Goal: Task Accomplishment & Management: Manage account settings

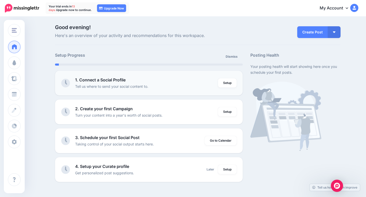
click at [104, 82] on b "1. Connect a Social Profile" at bounding box center [100, 79] width 50 height 5
click at [228, 81] on link "Setup" at bounding box center [227, 82] width 19 height 9
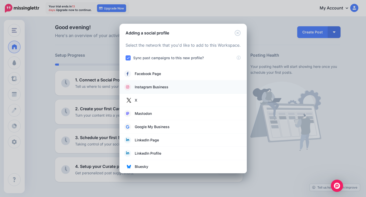
click at [217, 85] on link "Instagram Business" at bounding box center [183, 86] width 117 height 7
click at [123, 89] on span at bounding box center [127, 86] width 9 height 7
click at [127, 88] on icon at bounding box center [127, 86] width 3 height 3
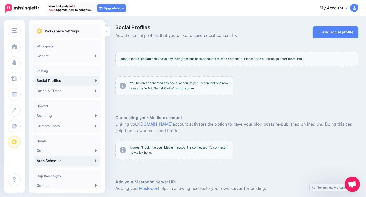
click at [62, 159] on link "Auto Schedule" at bounding box center [67, 160] width 64 height 10
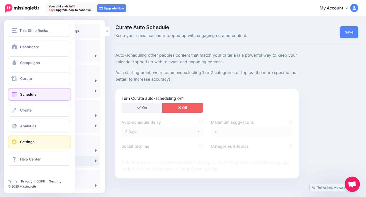
click at [18, 95] on link "Schedule" at bounding box center [39, 94] width 63 height 13
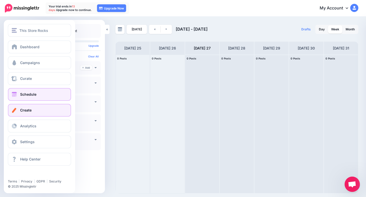
click at [29, 111] on span "Create" at bounding box center [25, 110] width 11 height 4
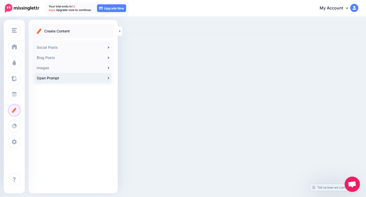
click at [53, 80] on link "Open Prompt" at bounding box center [73, 78] width 77 height 10
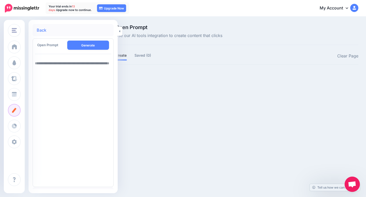
click at [40, 29] on link "Back" at bounding box center [42, 30] width 10 height 4
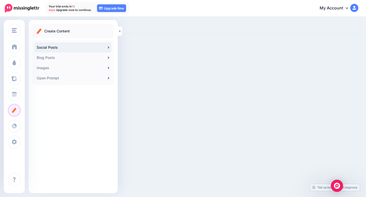
click at [72, 46] on link "Social Posts" at bounding box center [73, 47] width 77 height 10
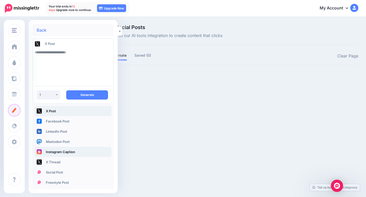
click at [55, 154] on link "Instagram Caption" at bounding box center [73, 151] width 77 height 10
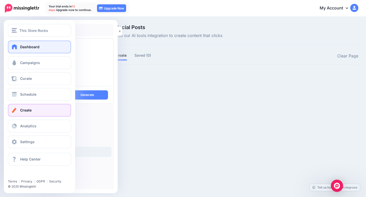
click at [32, 51] on link "Dashboard" at bounding box center [39, 47] width 63 height 13
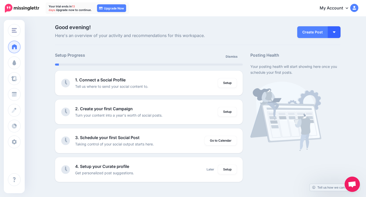
click at [338, 32] on button "button" at bounding box center [334, 32] width 13 height 12
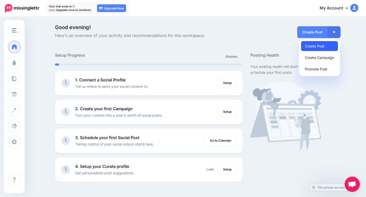
click at [326, 45] on link "Create Post" at bounding box center [319, 46] width 37 height 10
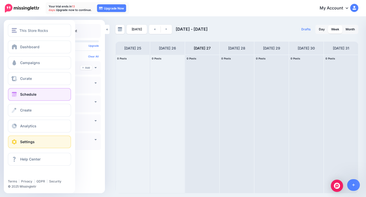
click at [30, 140] on span "Settings" at bounding box center [27, 141] width 15 height 4
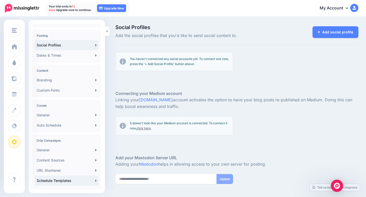
scroll to position [35, 0]
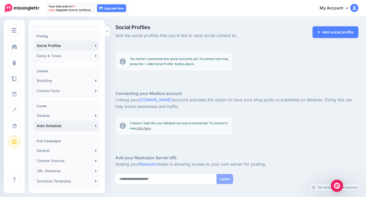
click at [48, 129] on link "Auto Schedule" at bounding box center [67, 126] width 64 height 10
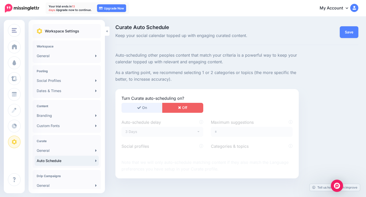
click at [131, 107] on button "On" at bounding box center [142, 108] width 41 height 10
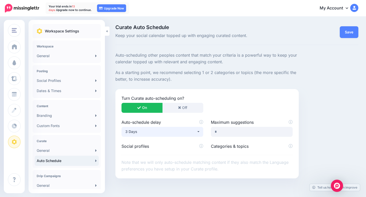
click at [142, 134] on div "3 Days" at bounding box center [160, 131] width 71 height 6
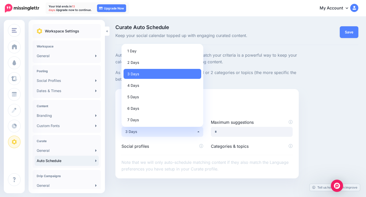
click at [145, 149] on div "Social profiles" at bounding box center [162, 147] width 89 height 8
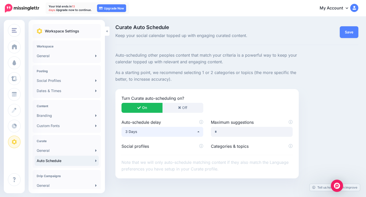
click at [149, 133] on div "3 Days" at bounding box center [160, 131] width 71 height 6
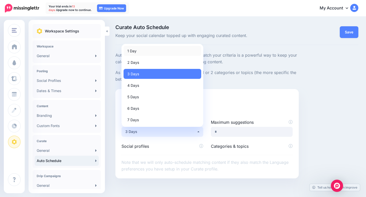
click at [139, 51] on link "1 Day" at bounding box center [163, 51] width 78 height 10
select select "*"
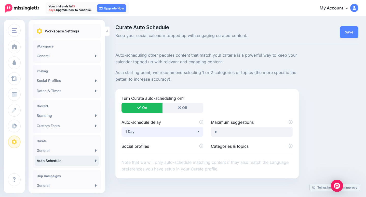
click at [149, 130] on div "1 Day" at bounding box center [160, 131] width 71 height 6
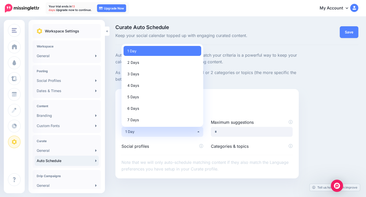
click at [233, 124] on label "Maximum suggestions" at bounding box center [252, 122] width 82 height 6
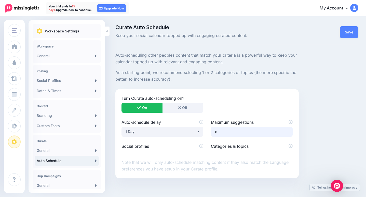
click at [229, 130] on input "*" at bounding box center [252, 132] width 82 height 10
drag, startPoint x: 230, startPoint y: 131, endPoint x: 206, endPoint y: 134, distance: 23.3
click at [206, 134] on div "Auto-schedule delay ***** ****** ****** ****** ****** ****** ****** 1 Day 1 Day…" at bounding box center [207, 131] width 179 height 24
click at [276, 135] on input "*" at bounding box center [252, 132] width 82 height 10
type input "*"
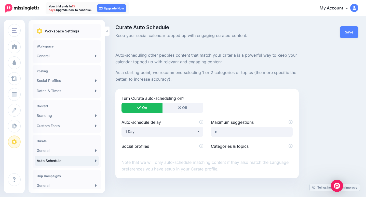
click at [189, 146] on label "Social profiles" at bounding box center [163, 146] width 82 height 6
click at [169, 145] on label "Social profiles" at bounding box center [163, 146] width 82 height 6
click at [226, 147] on label "Categories & topics" at bounding box center [252, 146] width 82 height 6
click at [237, 143] on label "Categories & topics" at bounding box center [252, 146] width 82 height 6
click at [342, 32] on link "Save" at bounding box center [349, 32] width 19 height 12
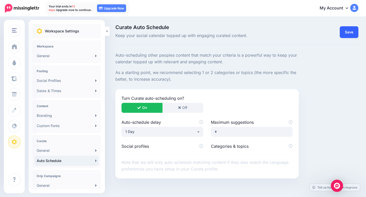
click at [345, 31] on link "Save" at bounding box center [349, 32] width 19 height 12
click at [72, 106] on h4 "Content" at bounding box center [67, 106] width 60 height 4
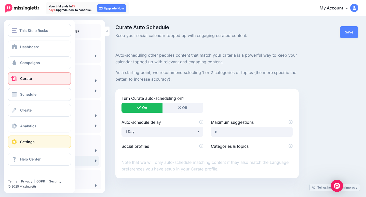
click at [25, 79] on span "Curate" at bounding box center [26, 78] width 12 height 4
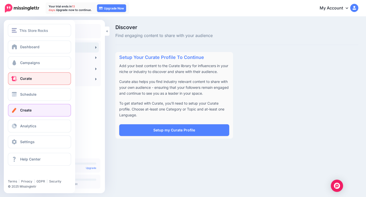
click at [26, 111] on span "Create" at bounding box center [25, 110] width 11 height 4
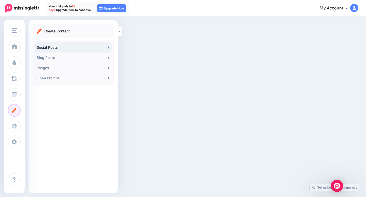
click at [53, 48] on link "Social Posts" at bounding box center [73, 47] width 77 height 10
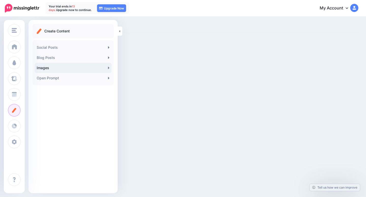
click at [49, 69] on link "Images" at bounding box center [73, 68] width 77 height 10
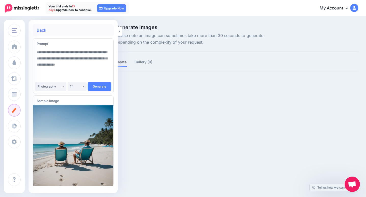
click at [63, 71] on textarea at bounding box center [73, 64] width 73 height 35
click at [67, 61] on textarea at bounding box center [73, 64] width 73 height 35
type textarea "**********"
click at [100, 116] on img at bounding box center [73, 145] width 81 height 81
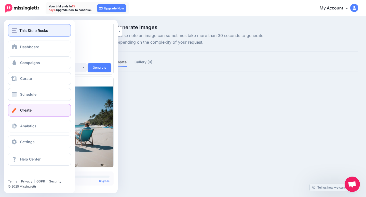
click at [24, 33] on button "This Store Rocks" at bounding box center [39, 30] width 63 height 13
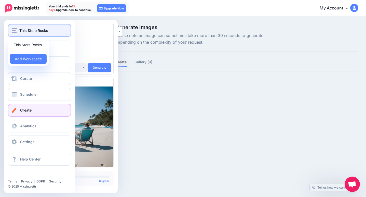
click at [32, 34] on button "This Store Rocks" at bounding box center [39, 30] width 63 height 13
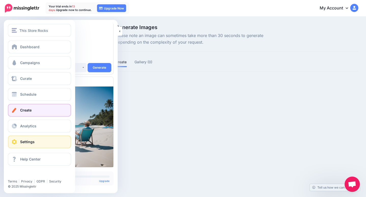
click at [40, 141] on link "Settings" at bounding box center [39, 141] width 63 height 13
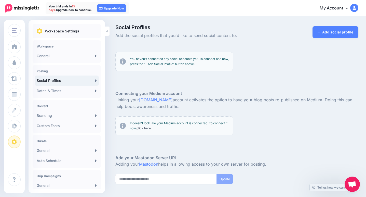
click at [151, 62] on p "You haven't connected any social accounts yet. To connect one now, press the '+…" at bounding box center [179, 61] width 99 height 10
click at [336, 23] on div "Social Profiles Add the social profiles that you'd like to send social content …" at bounding box center [183, 123] width 366 height 212
click at [337, 4] on link "My Account" at bounding box center [337, 8] width 44 height 12
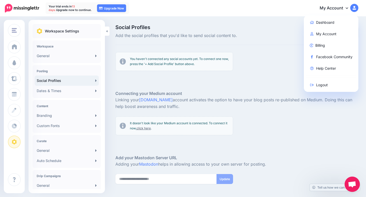
click at [337, 4] on link "My Account" at bounding box center [337, 8] width 44 height 12
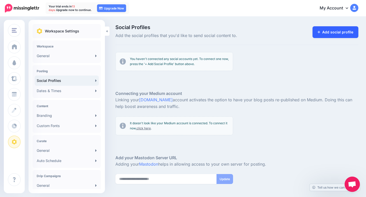
click at [327, 35] on link "Add social profile" at bounding box center [336, 32] width 46 height 12
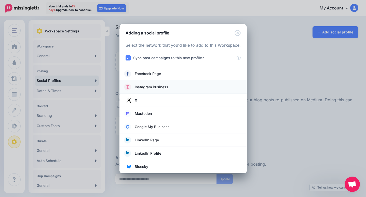
click at [182, 88] on link "Instagram Business" at bounding box center [183, 86] width 117 height 7
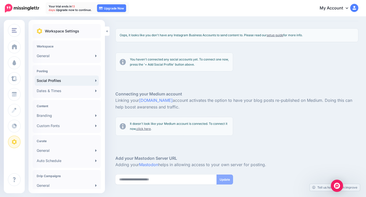
scroll to position [24, 0]
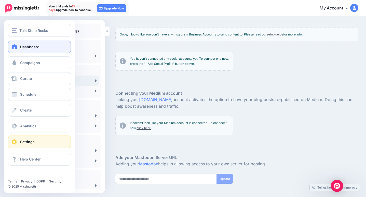
click at [25, 47] on span "Dashboard" at bounding box center [29, 47] width 19 height 4
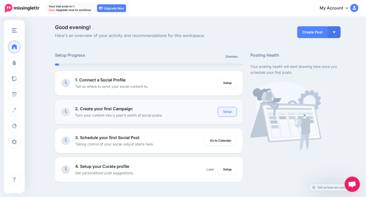
click at [231, 114] on link "Setup" at bounding box center [227, 111] width 19 height 9
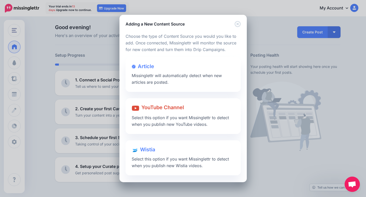
click at [81, 139] on div "Adding a New Content Source Loading Loading Choose the type of Content Source y…" at bounding box center [183, 98] width 366 height 197
drag, startPoint x: 233, startPoint y: 24, endPoint x: 234, endPoint y: 22, distance: 2.6
click at [233, 22] on div "Adding a New Content Source" at bounding box center [182, 21] width 127 height 12
click at [236, 22] on icon "Close" at bounding box center [238, 24] width 6 height 6
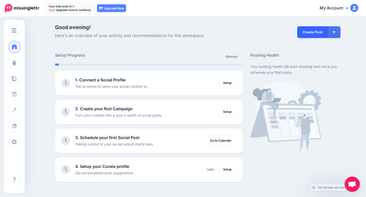
click at [314, 34] on link "Create Post" at bounding box center [312, 32] width 31 height 12
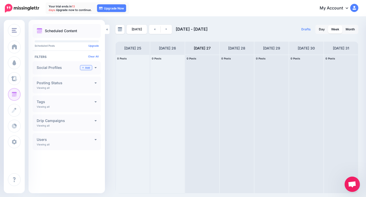
click at [84, 67] on link "Add" at bounding box center [86, 67] width 12 height 5
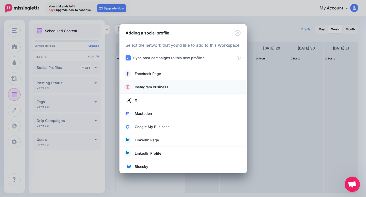
click at [160, 86] on span "Instagram Business" at bounding box center [152, 87] width 34 height 6
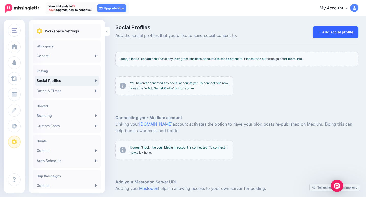
click at [317, 30] on link "Add social profile" at bounding box center [336, 32] width 46 height 12
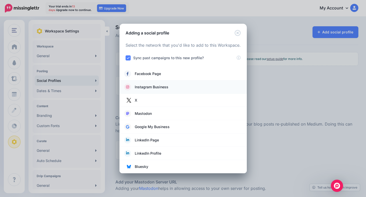
click at [159, 86] on span "Instagram Business" at bounding box center [152, 87] width 34 height 6
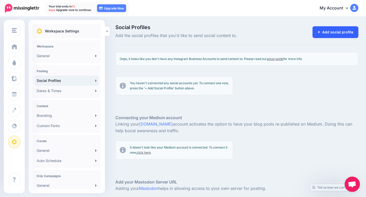
click at [330, 27] on link "Add social profile" at bounding box center [336, 32] width 46 height 12
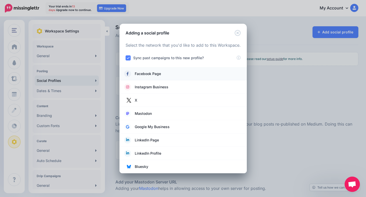
click at [178, 72] on link "Facebook Page" at bounding box center [183, 73] width 117 height 7
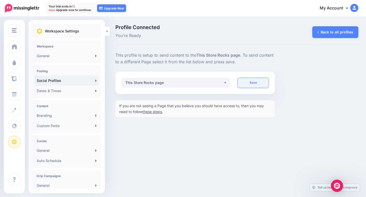
click at [260, 81] on link "Save" at bounding box center [253, 83] width 31 height 10
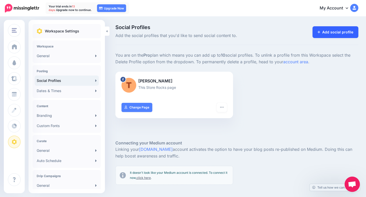
click at [318, 34] on link "Add social profile" at bounding box center [336, 32] width 46 height 12
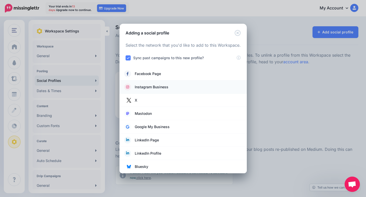
click at [163, 87] on span "Instagram Business" at bounding box center [152, 87] width 34 height 6
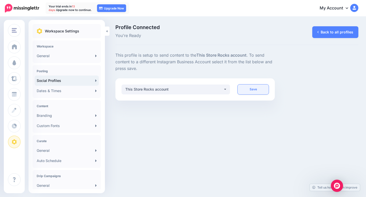
click at [260, 87] on link "Save" at bounding box center [253, 89] width 31 height 10
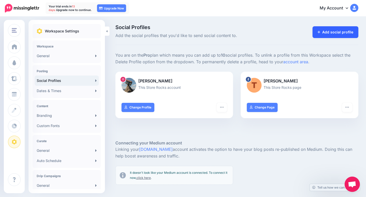
click at [343, 28] on link "Add social profile" at bounding box center [336, 32] width 46 height 12
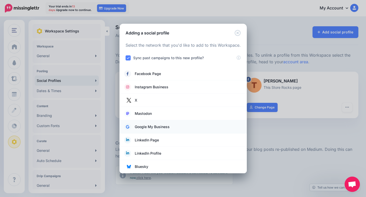
click at [194, 126] on link "Google My Business" at bounding box center [183, 126] width 117 height 7
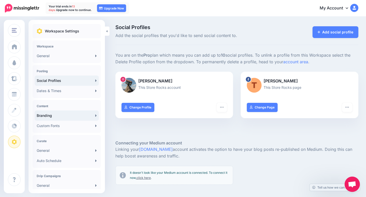
click at [49, 115] on link "Branding" at bounding box center [67, 115] width 64 height 10
click at [92, 117] on link "Branding" at bounding box center [67, 115] width 64 height 10
click at [51, 115] on link "Branding" at bounding box center [67, 115] width 64 height 10
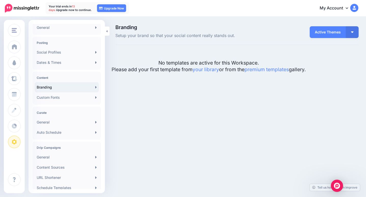
scroll to position [28, 0]
click at [50, 124] on link "General" at bounding box center [67, 122] width 64 height 10
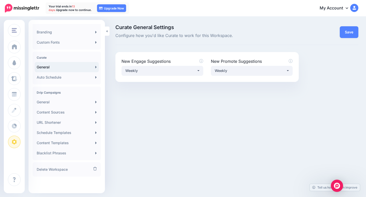
scroll to position [83, 0]
click at [58, 145] on link "Content Templates" at bounding box center [67, 143] width 64 height 10
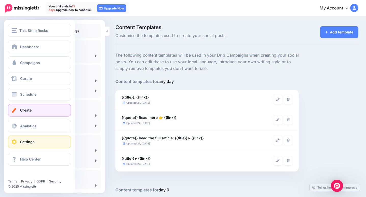
click at [25, 105] on link "Create" at bounding box center [39, 110] width 63 height 13
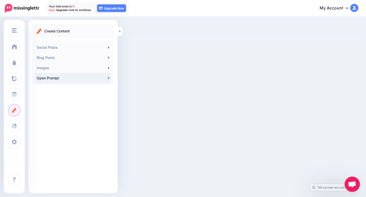
click at [54, 81] on link "Open Prompt" at bounding box center [73, 78] width 77 height 10
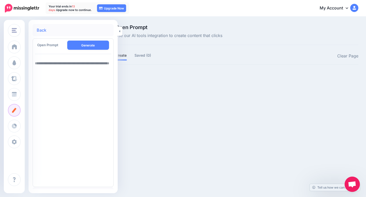
click at [46, 45] on span "Open Prompt" at bounding box center [47, 45] width 21 height 4
click at [52, 63] on textarea at bounding box center [73, 121] width 76 height 126
click at [39, 32] on link "Back" at bounding box center [42, 30] width 10 height 4
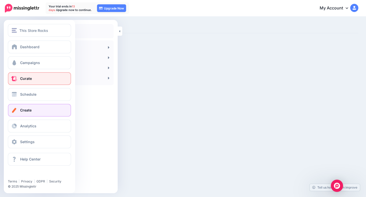
click at [13, 77] on span at bounding box center [14, 78] width 7 height 5
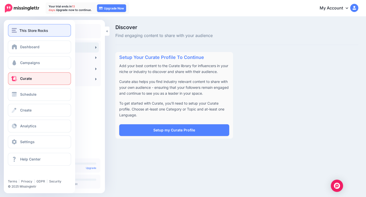
click at [14, 31] on img "button" at bounding box center [14, 30] width 5 height 5
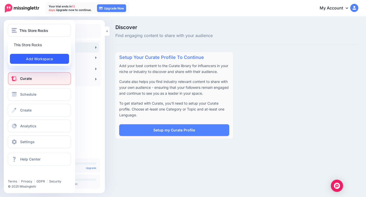
click at [26, 60] on link "Add Workspace" at bounding box center [39, 59] width 59 height 10
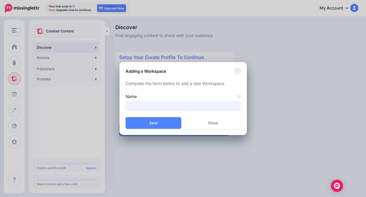
click at [145, 109] on input "Name" at bounding box center [183, 106] width 115 height 10
type input "*"
type input "**********"
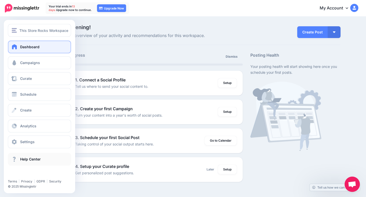
click at [30, 162] on link "Help Center" at bounding box center [39, 159] width 63 height 13
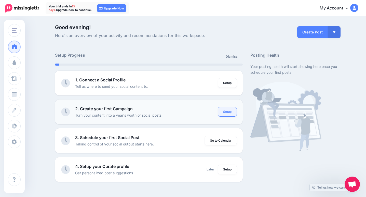
click at [228, 113] on link "Setup" at bounding box center [227, 111] width 19 height 9
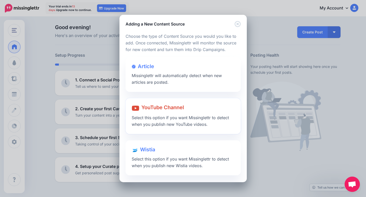
click at [177, 106] on span "YouTube Channel" at bounding box center [162, 107] width 43 height 6
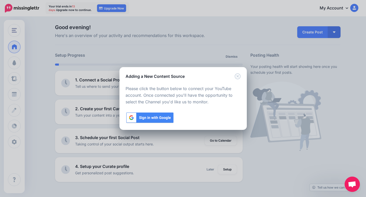
click at [167, 115] on img at bounding box center [150, 118] width 49 height 12
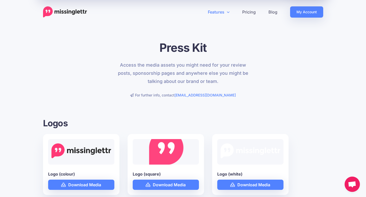
click at [228, 11] on icon at bounding box center [228, 12] width 3 height 4
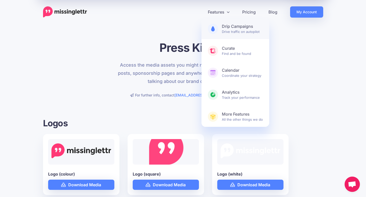
click at [245, 34] on span "Drip Campaigns Drive traffic on autopilot" at bounding box center [242, 29] width 41 height 10
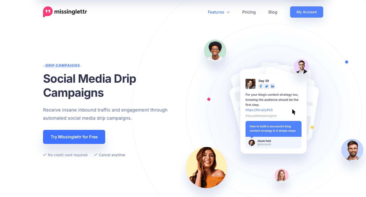
click at [96, 139] on link "Try Missinglettr for Free" at bounding box center [74, 137] width 62 height 14
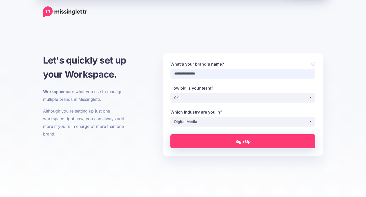
click at [186, 74] on input "**********" at bounding box center [242, 74] width 145 height 10
click at [75, 11] on img at bounding box center [65, 11] width 44 height 11
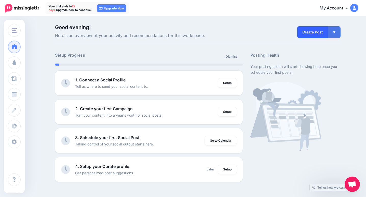
click at [303, 29] on link "Create Post" at bounding box center [312, 32] width 31 height 12
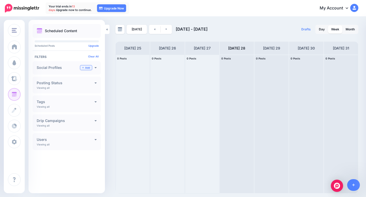
click at [88, 69] on link "Add" at bounding box center [86, 67] width 12 height 5
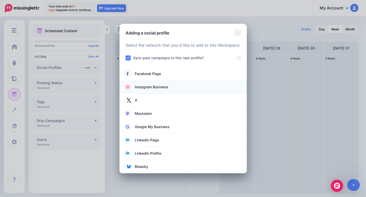
click at [154, 86] on span "Instagram Business" at bounding box center [152, 87] width 34 height 6
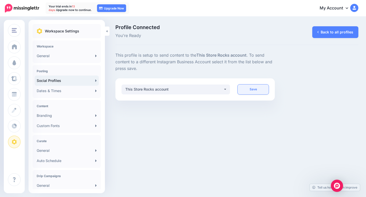
click at [239, 87] on link "Save" at bounding box center [253, 89] width 31 height 10
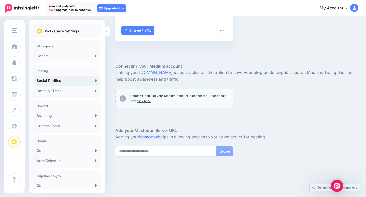
scroll to position [82, 0]
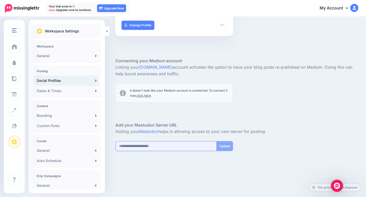
click at [169, 144] on input "url" at bounding box center [165, 146] width 101 height 10
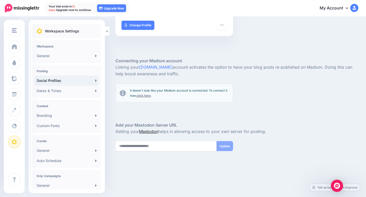
click at [148, 132] on link "Mastodon" at bounding box center [148, 131] width 19 height 5
click at [74, 116] on link "Branding" at bounding box center [67, 115] width 64 height 10
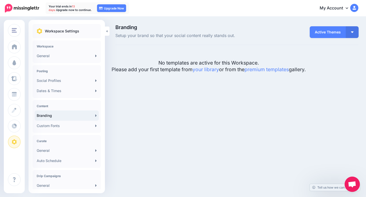
click at [323, 32] on span "Active Themes" at bounding box center [328, 32] width 36 height 12
click at [333, 34] on span "Active Themes" at bounding box center [328, 32] width 36 height 12
click at [353, 36] on button "button" at bounding box center [352, 32] width 13 height 12
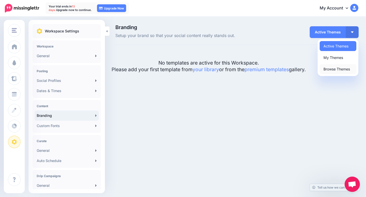
click at [335, 69] on link "Browse Themes" at bounding box center [338, 69] width 37 height 10
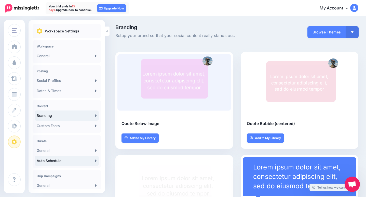
click at [73, 159] on link "Auto Schedule" at bounding box center [67, 160] width 64 height 10
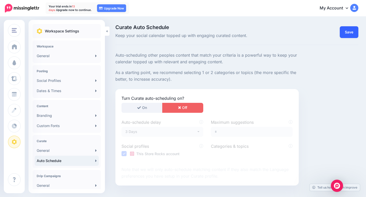
click at [352, 32] on link "Save" at bounding box center [349, 32] width 19 height 12
